Goal: Task Accomplishment & Management: Complete application form

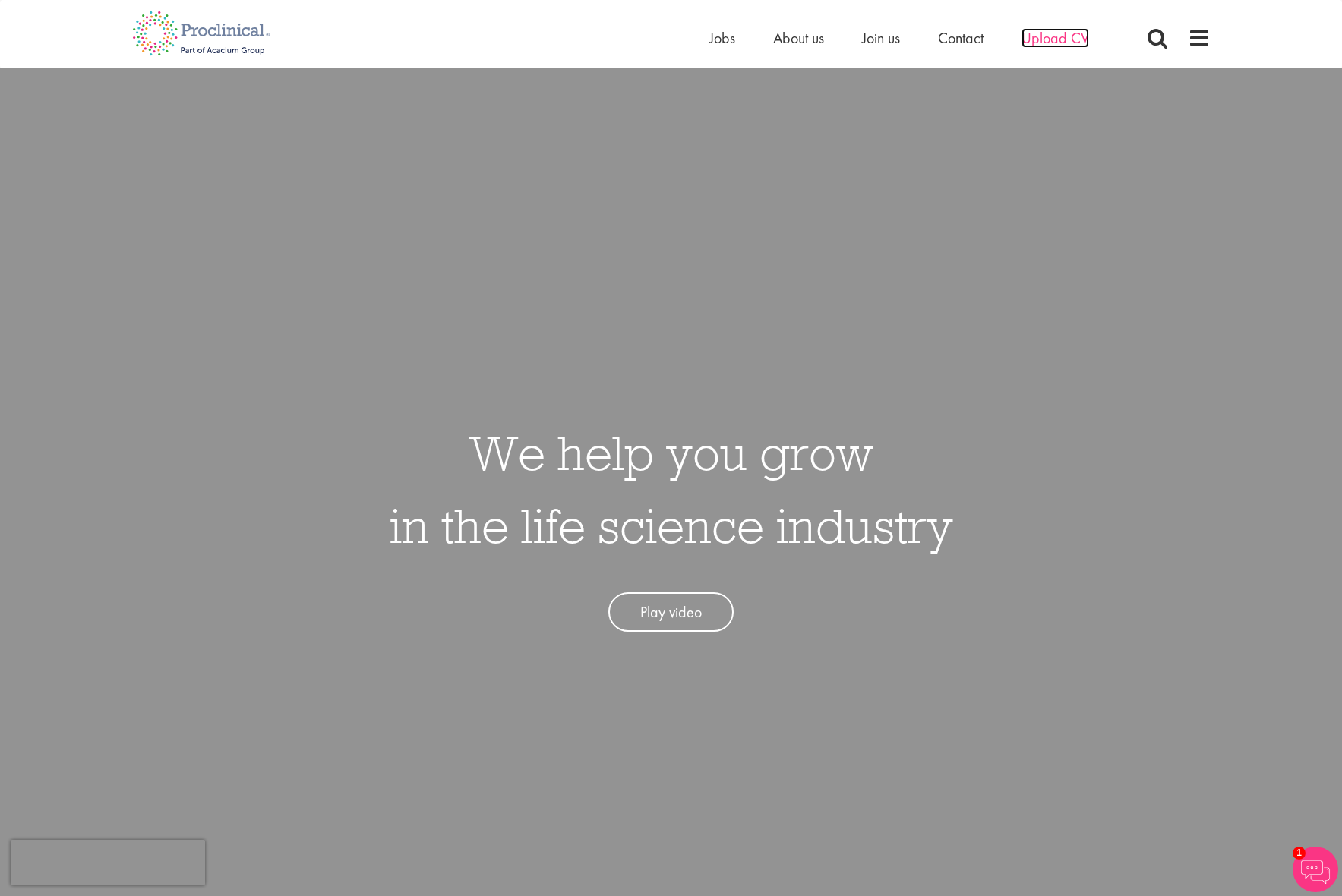
click at [1058, 41] on span "Upload CV" at bounding box center [1056, 37] width 67 height 19
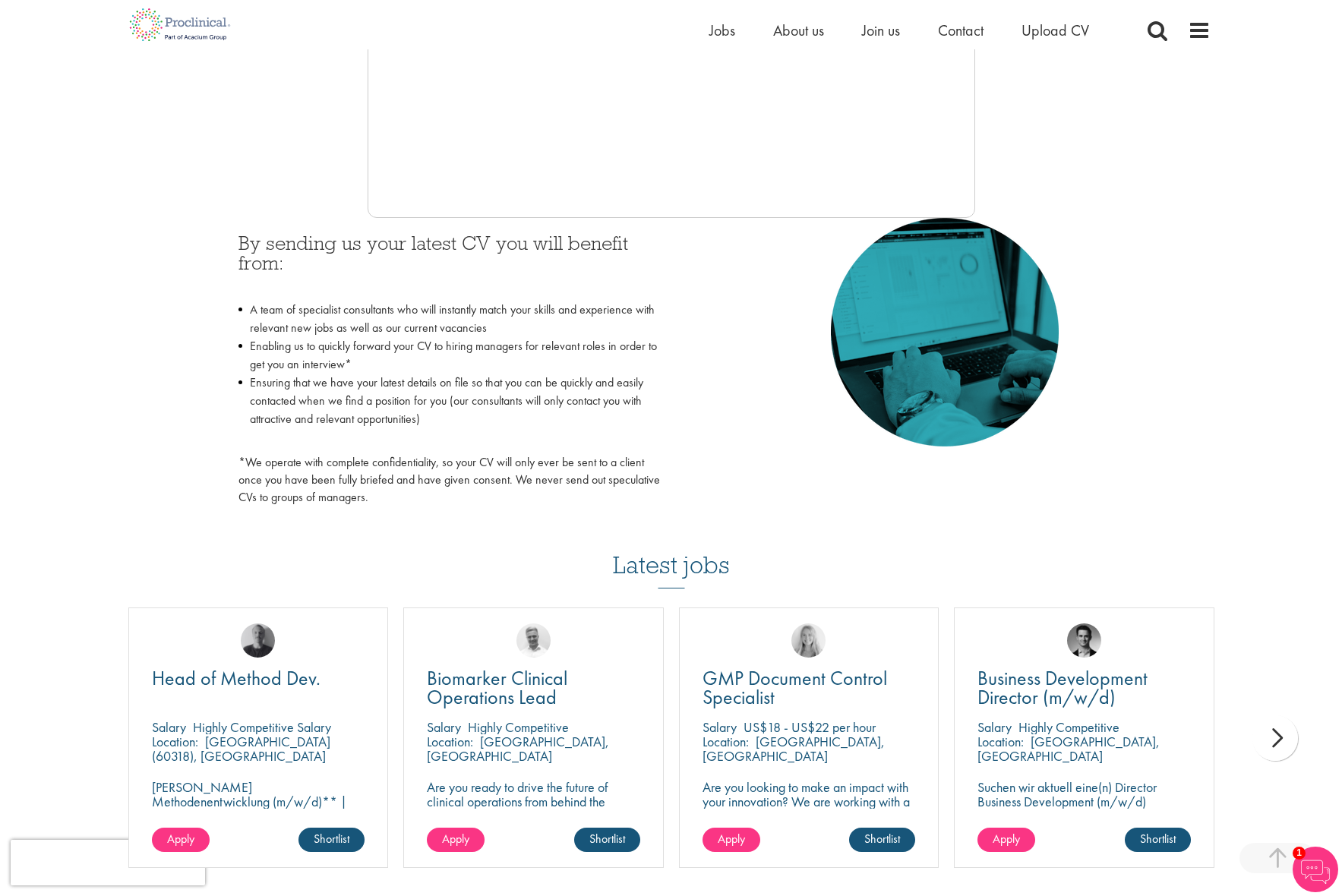
scroll to position [550, 0]
click at [1045, 34] on span "Upload CV" at bounding box center [1056, 29] width 67 height 19
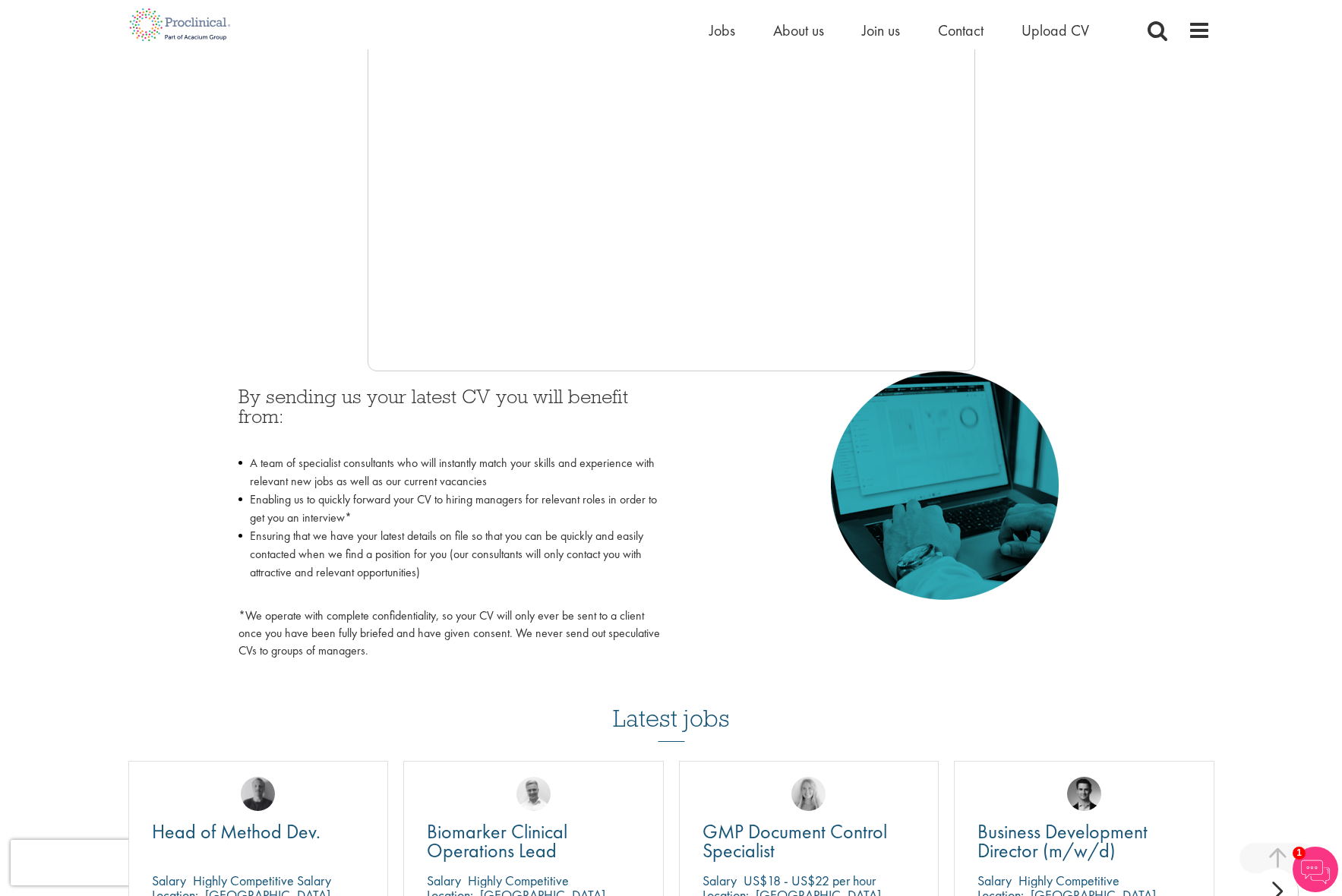
scroll to position [386, 0]
